Goal: Transaction & Acquisition: Purchase product/service

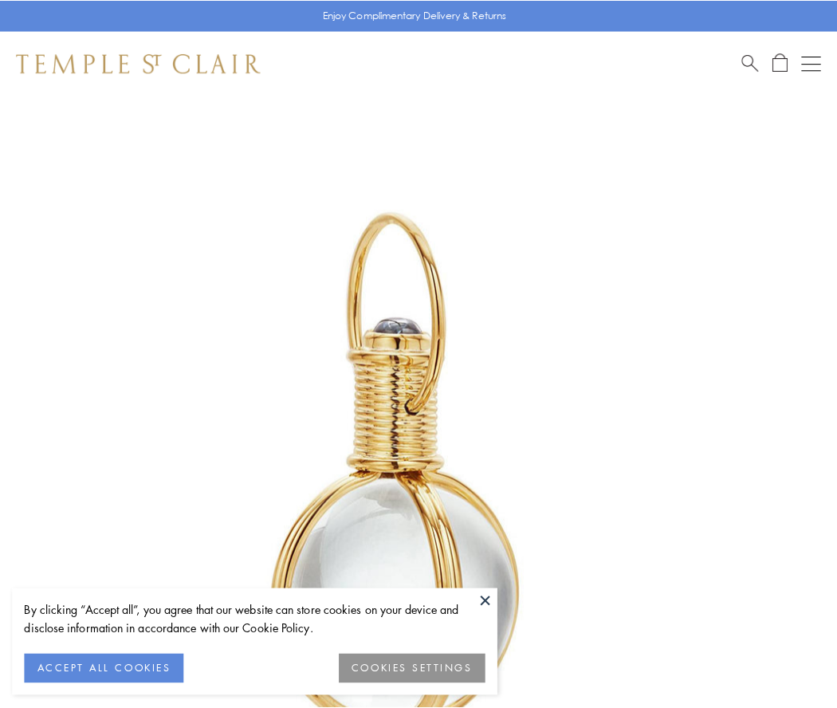
scroll to position [416, 0]
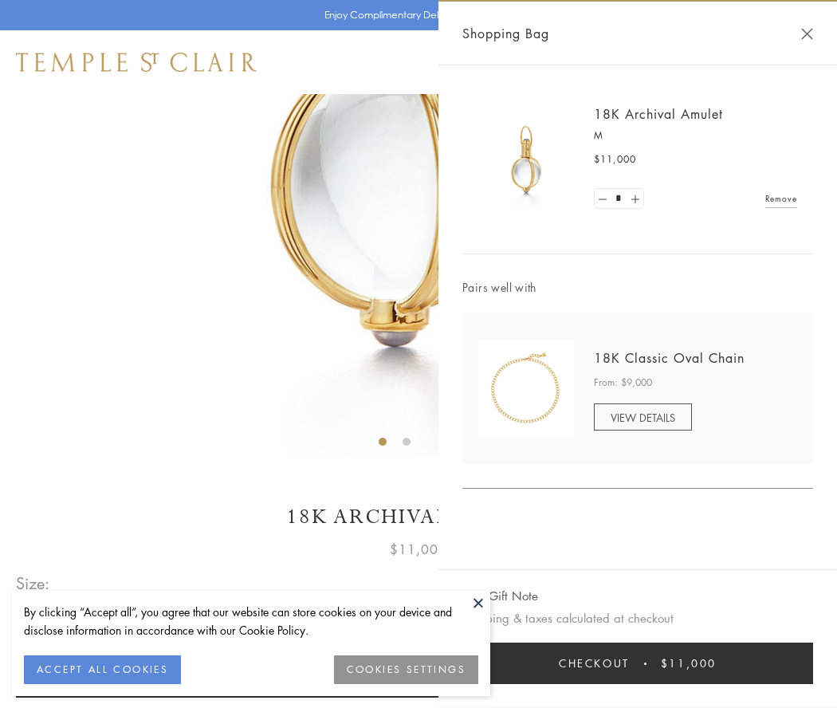
click at [638, 663] on button "Checkout $11,000" at bounding box center [637, 663] width 351 height 41
